Goal: Task Accomplishment & Management: Complete application form

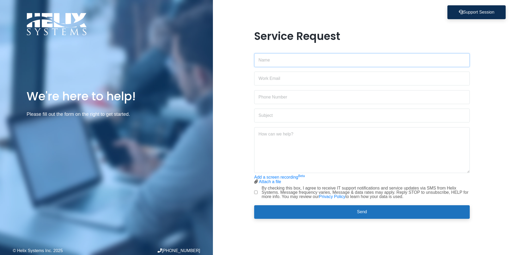
click at [283, 61] on input "text" at bounding box center [362, 60] width 216 height 14
type input "[PERSON_NAME]"
type input "[EMAIL_ADDRESS][DOMAIN_NAME]"
type input "4047234750"
drag, startPoint x: 301, startPoint y: 79, endPoint x: 252, endPoint y: 78, distance: 49.0
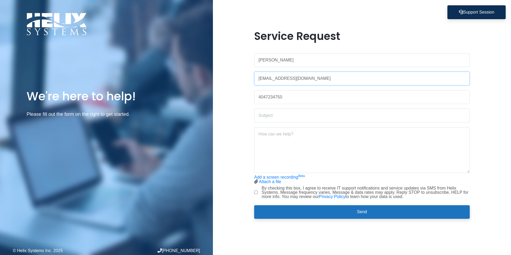
click at [252, 78] on div "Service Request [PERSON_NAME] [EMAIL_ADDRESS][DOMAIN_NAME] 4047234750 Add a scr…" at bounding box center [362, 128] width 224 height 196
type input "[PERSON_NAME][EMAIL_ADDRESS][DOMAIN_NAME]"
click at [294, 116] on input "text" at bounding box center [362, 116] width 216 height 14
type input "Software download"
click at [302, 143] on textarea at bounding box center [362, 150] width 216 height 46
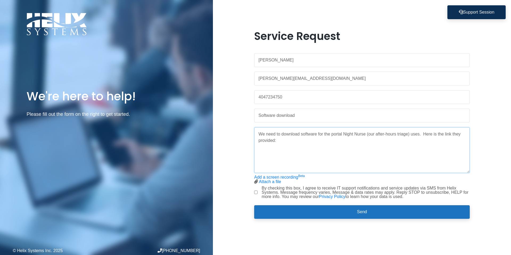
paste textarea "[URL][DOMAIN_NAME]"
drag, startPoint x: 345, startPoint y: 141, endPoint x: 278, endPoint y: 142, distance: 67.4
click at [278, 142] on textarea "We need to download software for the portal Night Nurse (our after-hours triage…" at bounding box center [362, 150] width 216 height 46
paste textarea
type textarea "We need to download software for the portal Night Nurse (our after-hours triage…"
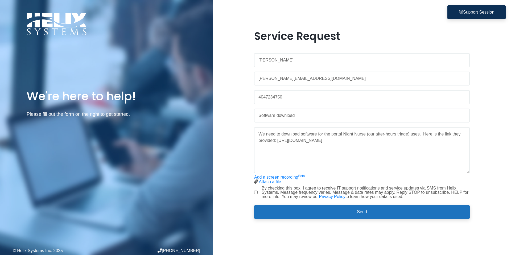
click at [257, 193] on input "By checking this box, I agree to receive IT support notifications and service u…" at bounding box center [255, 192] width 3 height 3
checkbox input "true"
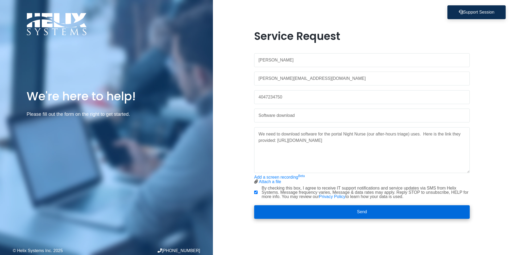
click at [284, 206] on button "Send" at bounding box center [362, 212] width 216 height 14
